Goal: Find specific page/section: Find specific page/section

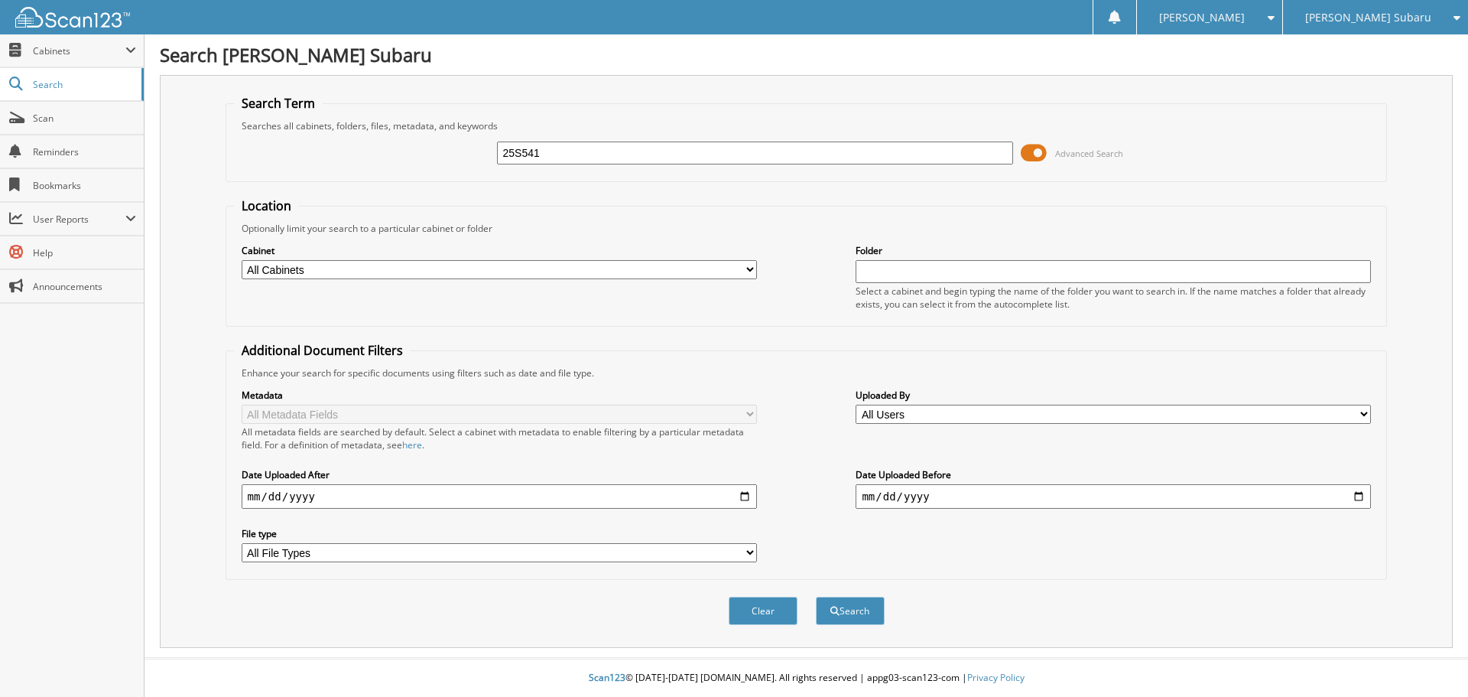
type input "25S541"
click at [816, 596] on button "Search" at bounding box center [850, 610] width 69 height 28
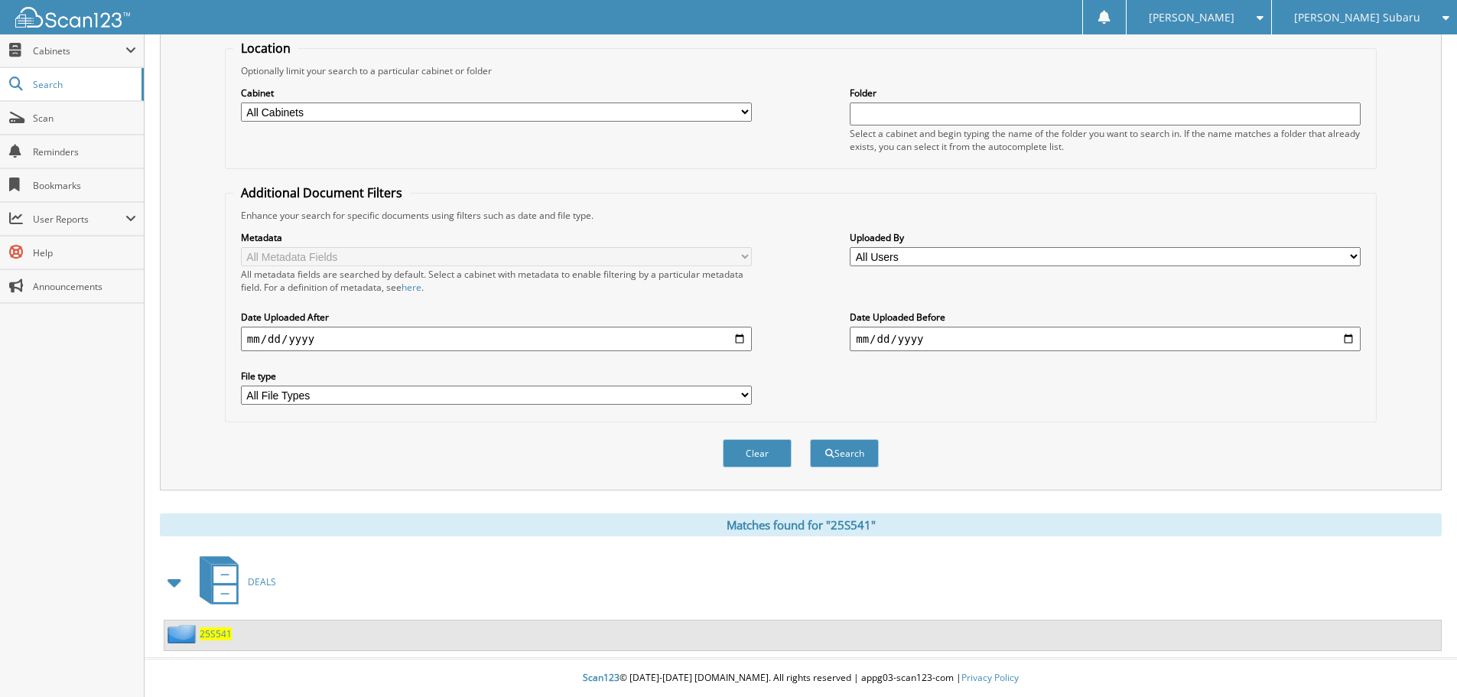
scroll to position [158, 0]
click at [220, 635] on span "25S541" at bounding box center [216, 633] width 32 height 13
